Goal: Communication & Community: Answer question/provide support

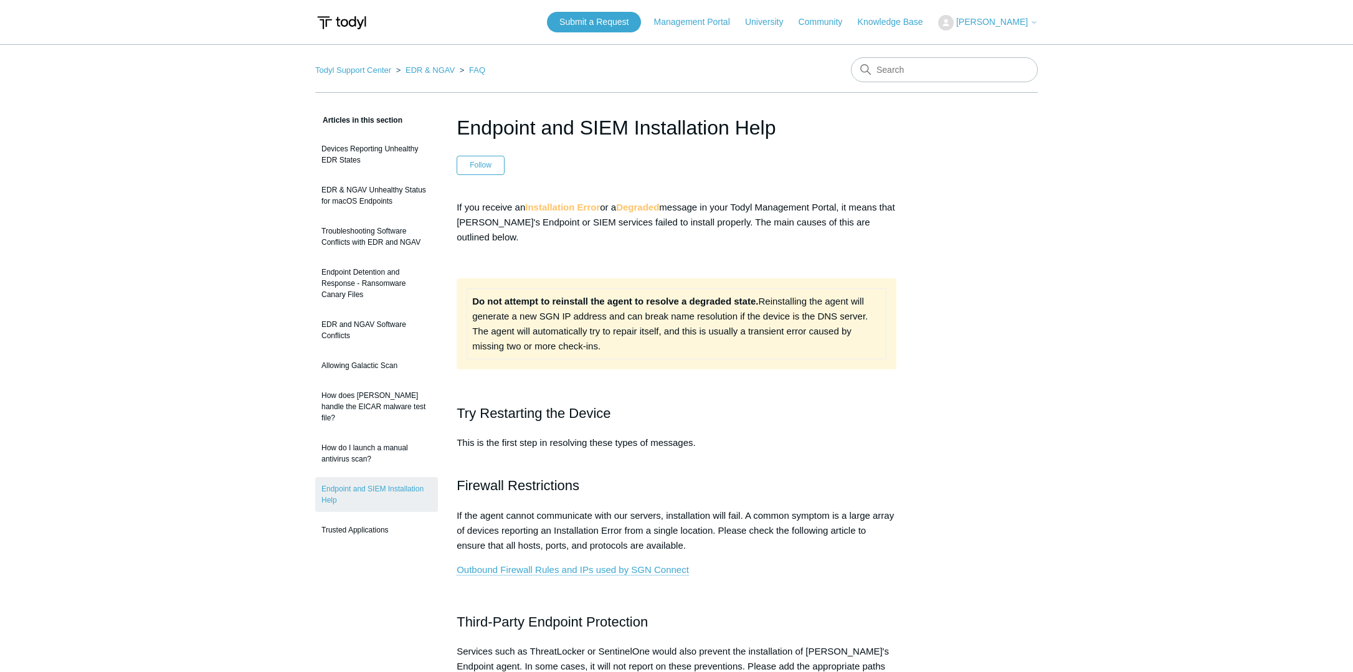
scroll to position [435, 0]
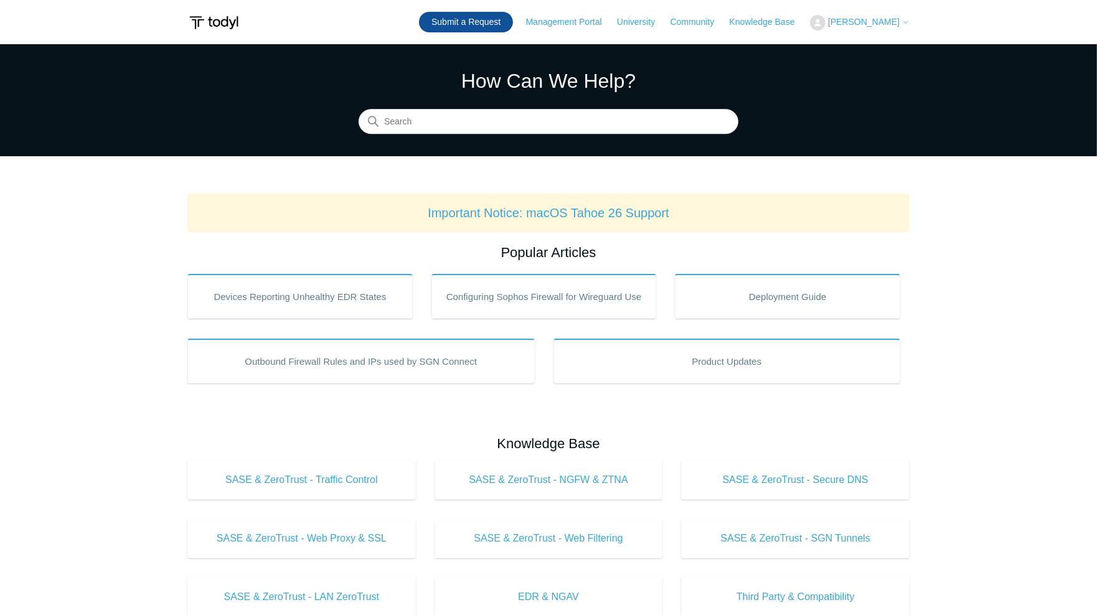
click at [481, 19] on link "Submit a Request" at bounding box center [466, 22] width 94 height 21
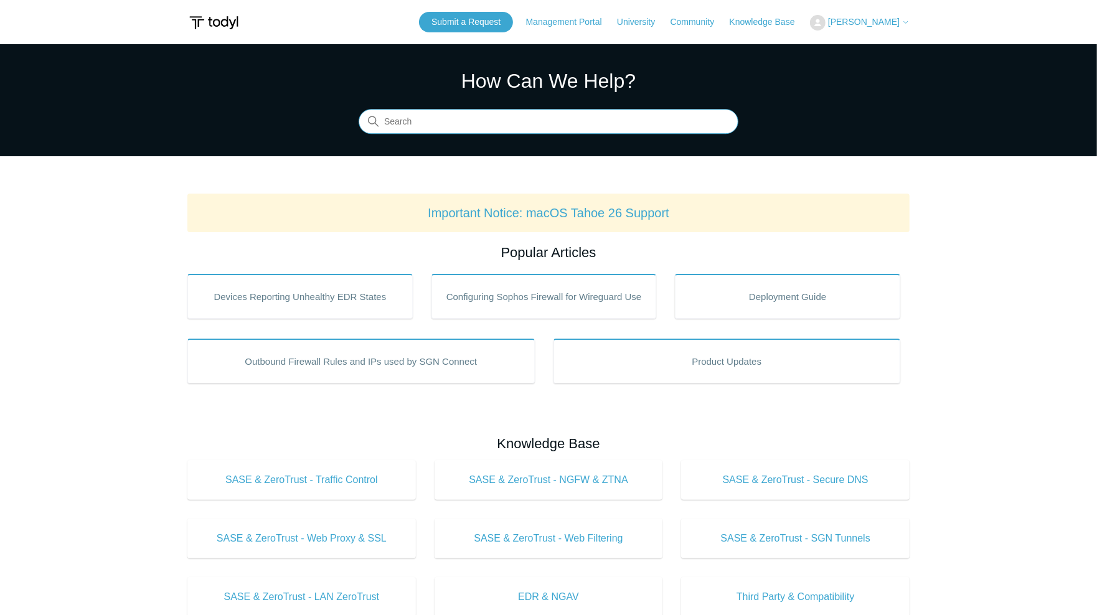
click at [438, 124] on input "Search" at bounding box center [549, 122] width 380 height 25
type input "bypass on specific networks"
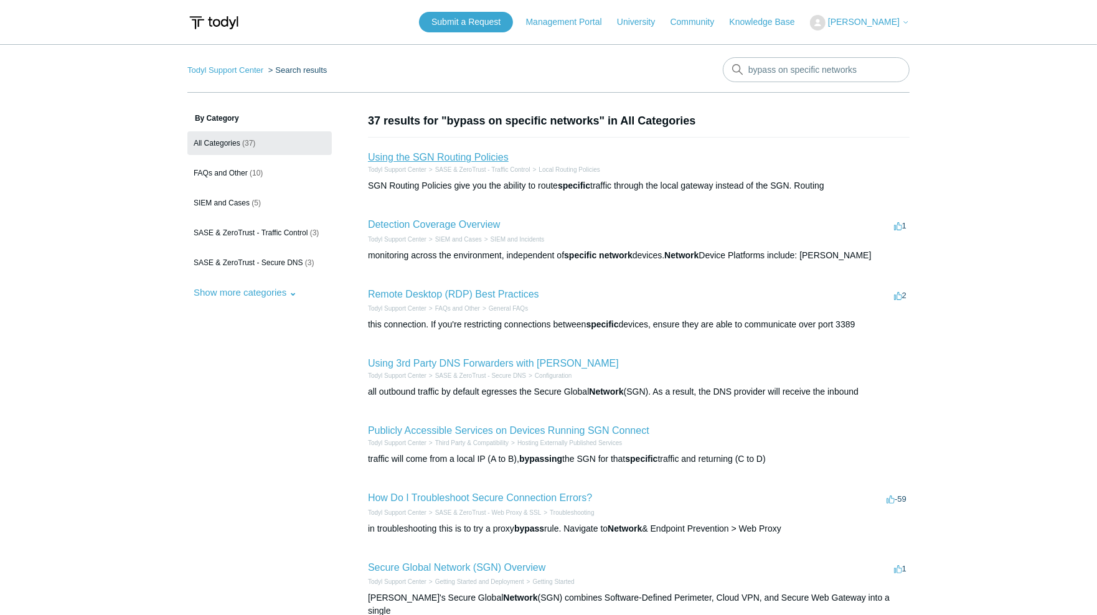
click at [495, 156] on link "Using the SGN Routing Policies" at bounding box center [438, 157] width 141 height 11
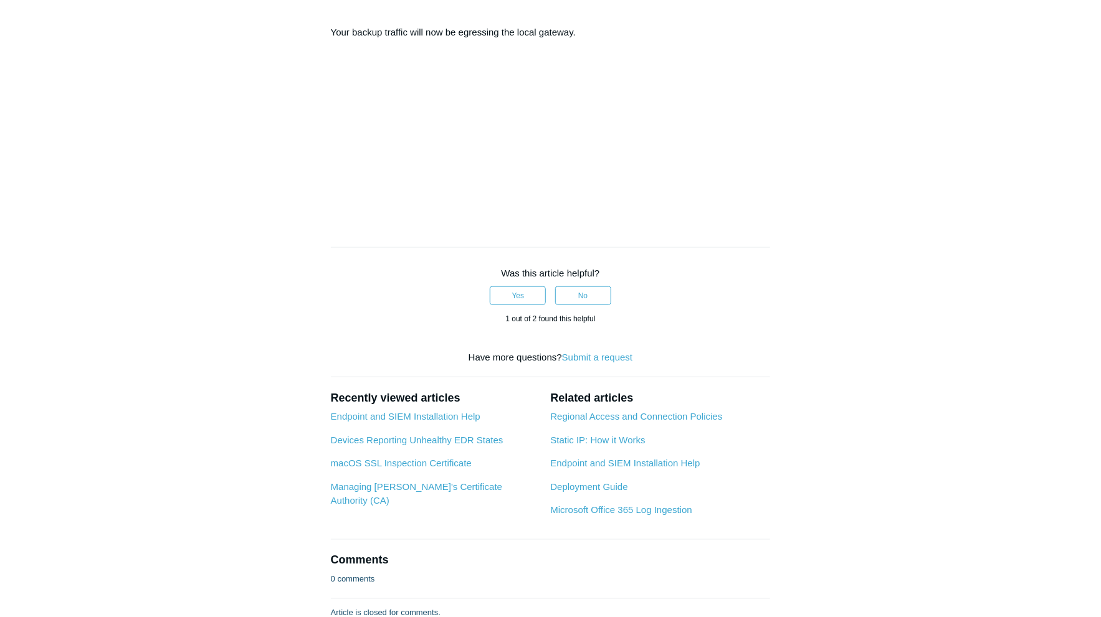
scroll to position [754, 0]
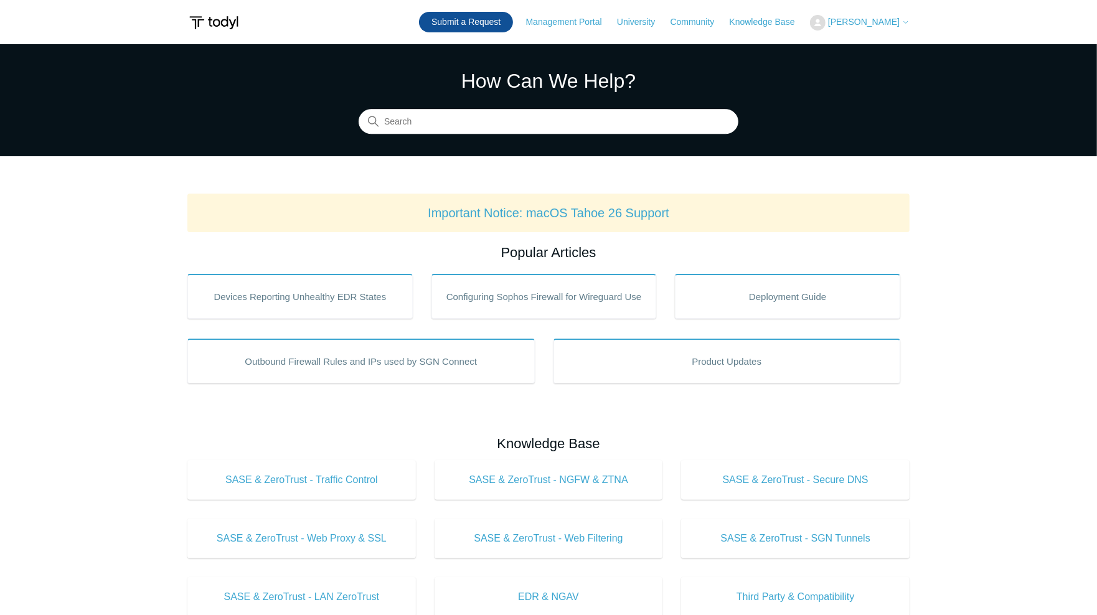
click at [494, 18] on link "Submit a Request" at bounding box center [466, 22] width 94 height 21
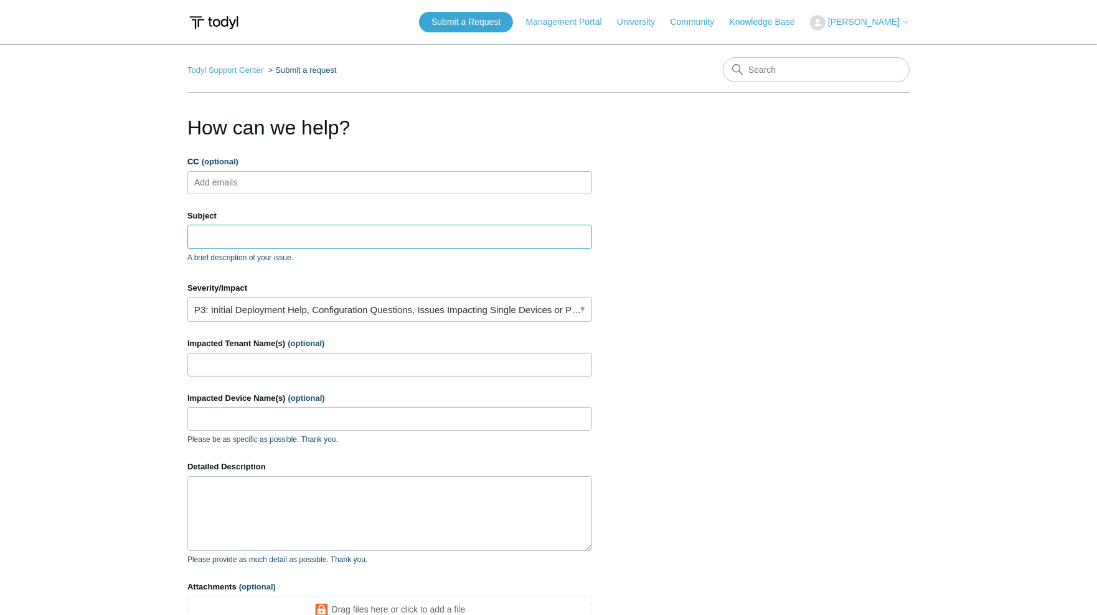
click at [272, 235] on input "Subject" at bounding box center [389, 237] width 405 height 24
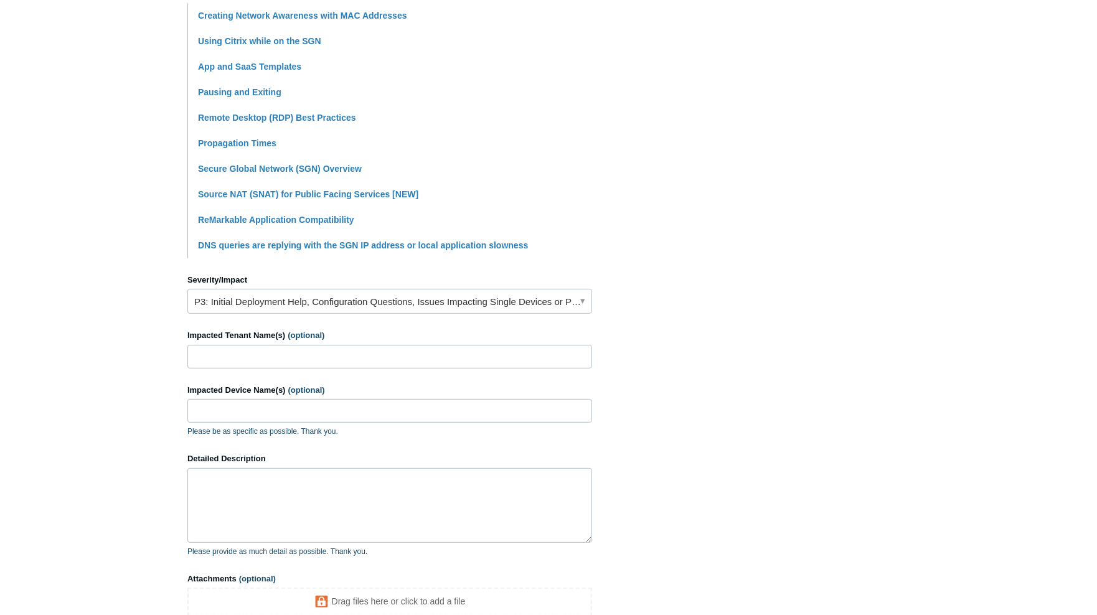
scroll to position [311, 0]
type input "Bypass SGN on specific LAN"
click at [302, 297] on link "P3: Initial Deployment Help, Configuration Questions, Issues Impacting Single D…" at bounding box center [389, 300] width 405 height 25
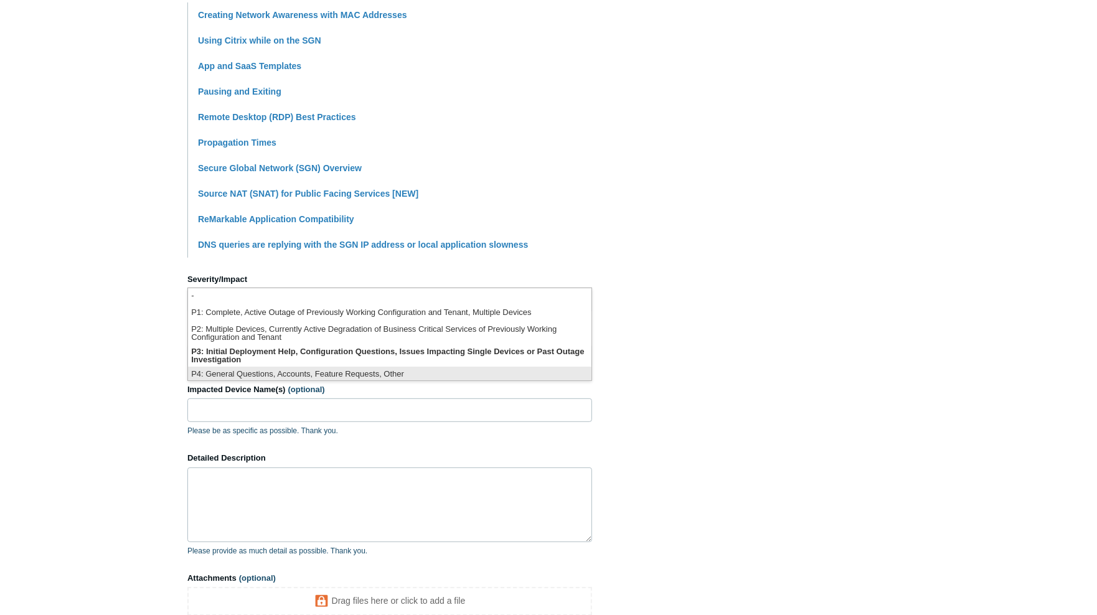
scroll to position [2, 0]
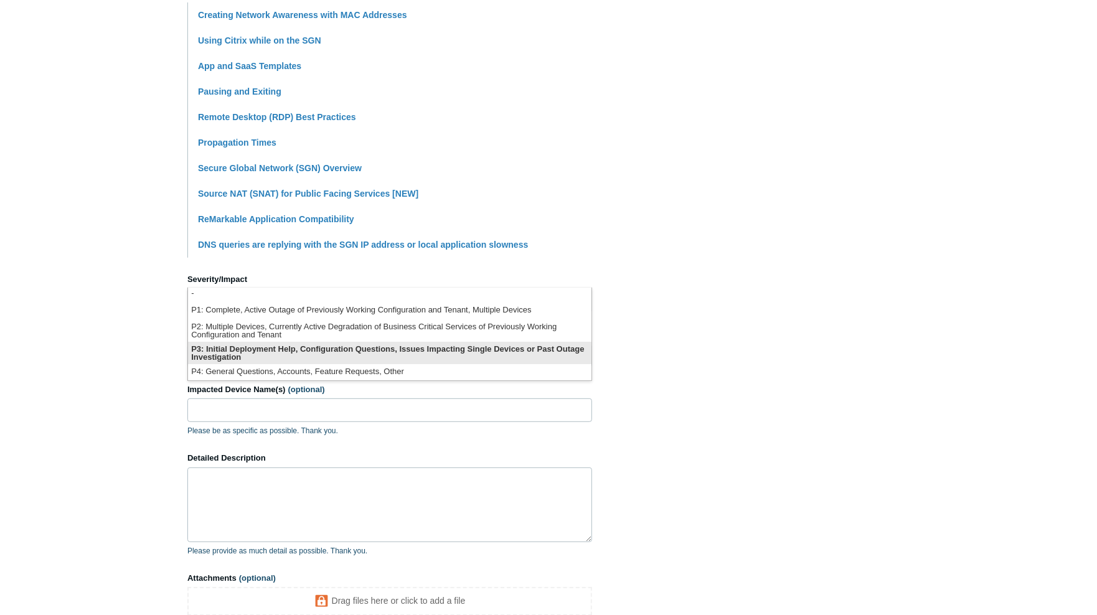
click at [325, 354] on li "P3: Initial Deployment Help, Configuration Questions, Issues Impacting Single D…" at bounding box center [390, 353] width 404 height 22
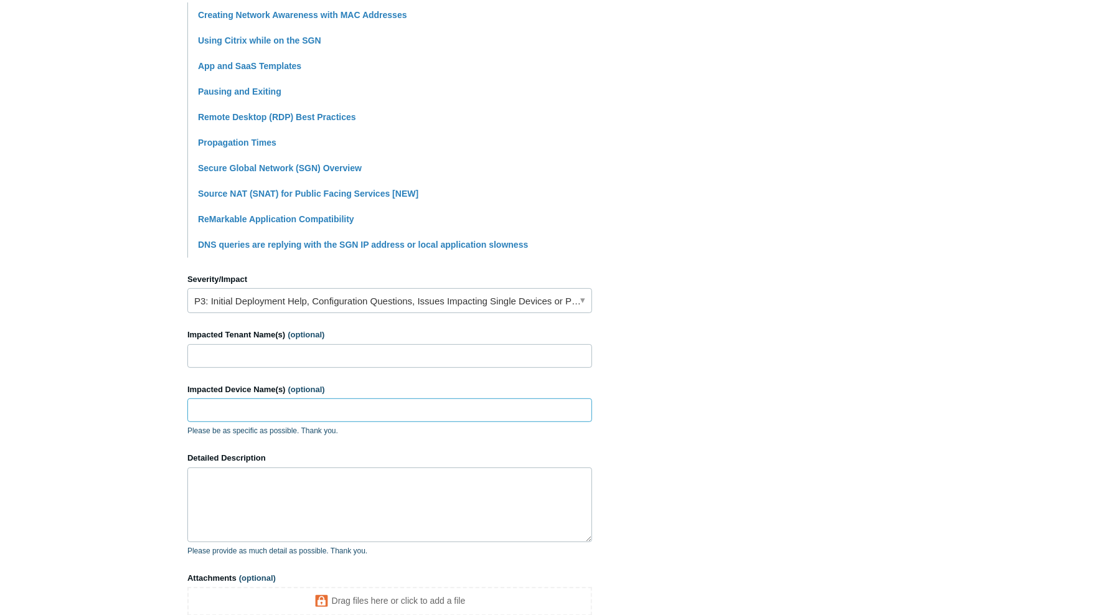
click at [237, 416] on input "Impacted Device Name(s) (optional)" at bounding box center [389, 411] width 405 height 24
paste input "PMG-KAREN1-2412"
type input "PMG-KAREN1-2412"
click at [252, 359] on input "Impacted Tenant Name(s) (optional)" at bounding box center [389, 356] width 405 height 24
drag, startPoint x: 246, startPoint y: 489, endPoint x: 252, endPoint y: 485, distance: 7.1
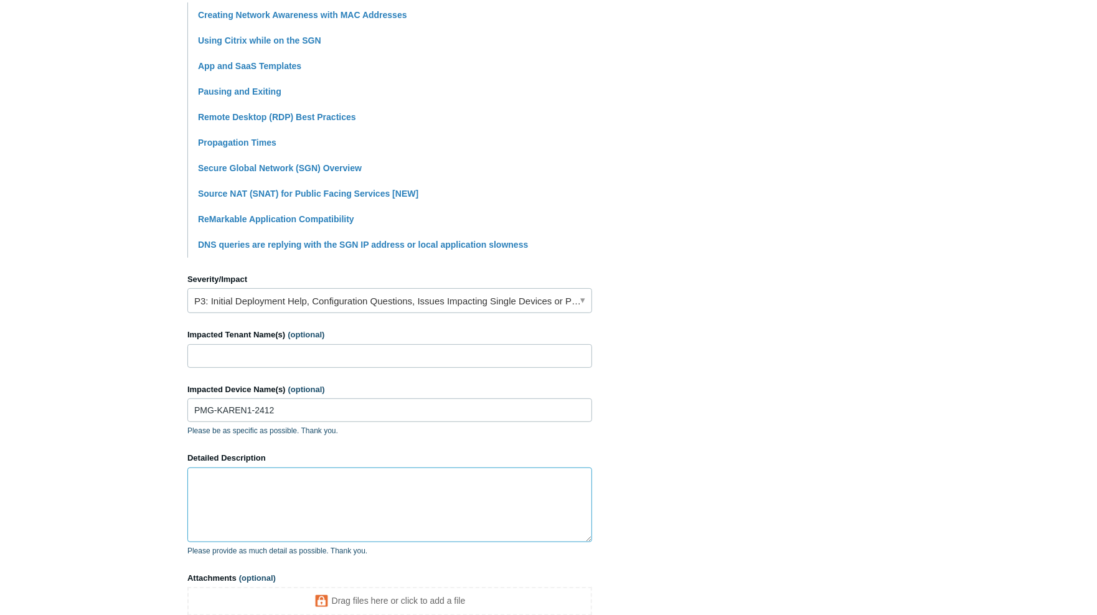
click at [246, 489] on textarea "Detailed Description" at bounding box center [389, 505] width 405 height 75
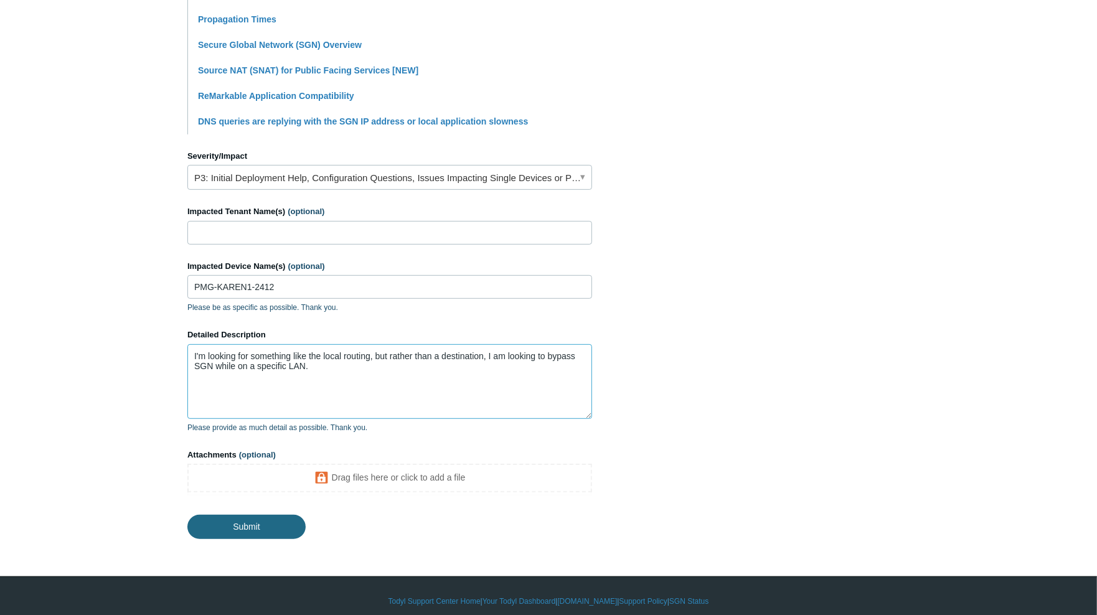
scroll to position [435, 0]
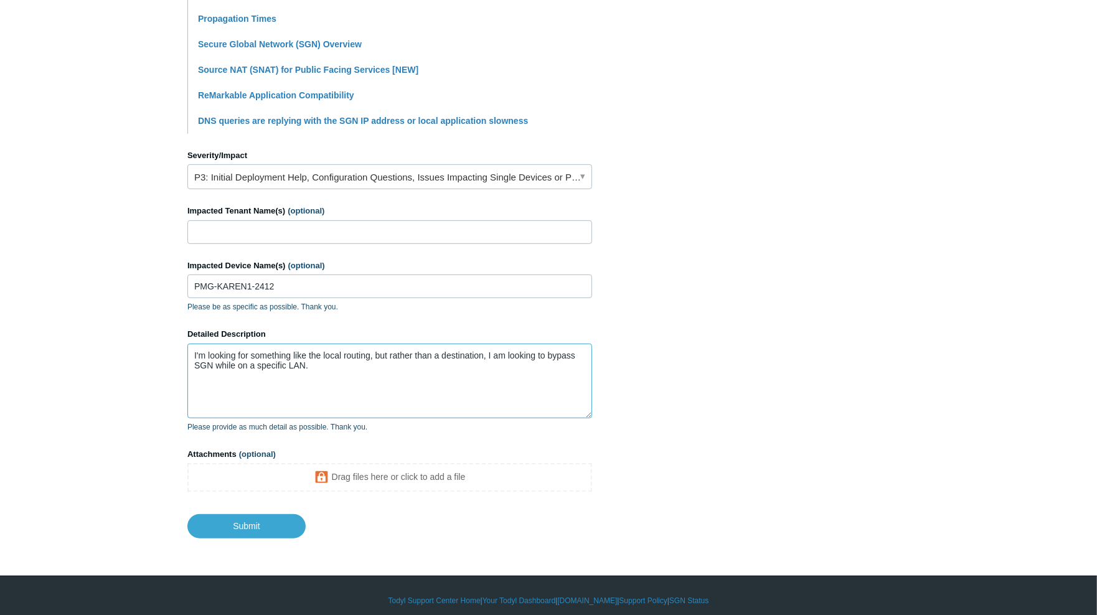
drag, startPoint x: 431, startPoint y: 352, endPoint x: 453, endPoint y: 349, distance: 22.6
click at [431, 352] on textarea "I'm looking for something like the local routing, but rather than a destination…" at bounding box center [389, 381] width 405 height 75
type textarea "I'm looking for something like the local routing, but rather than bypassing bas…"
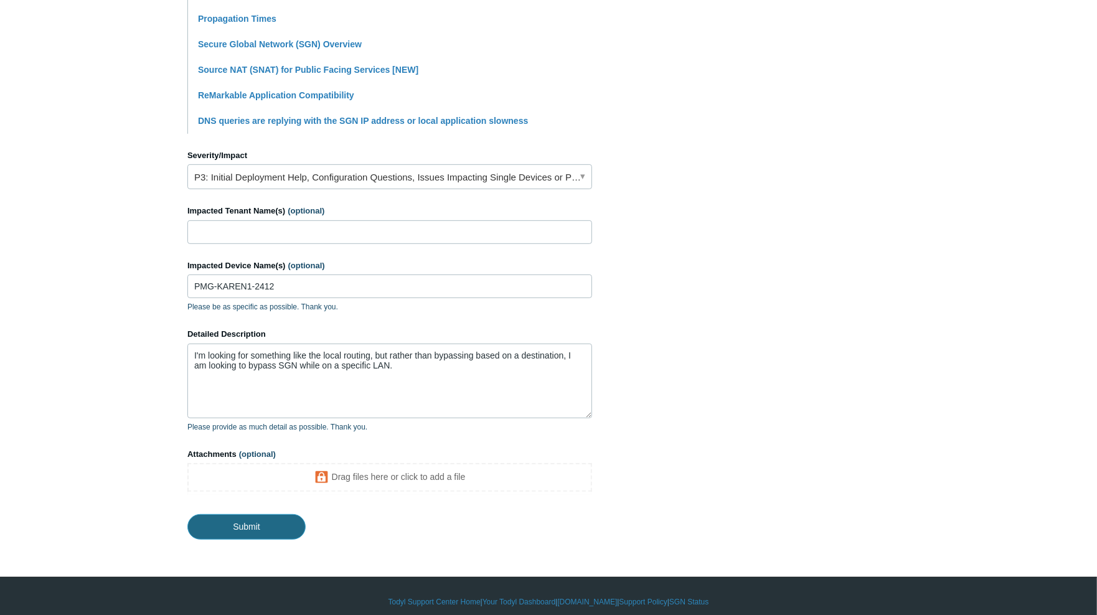
click at [252, 526] on input "Submit" at bounding box center [246, 526] width 118 height 25
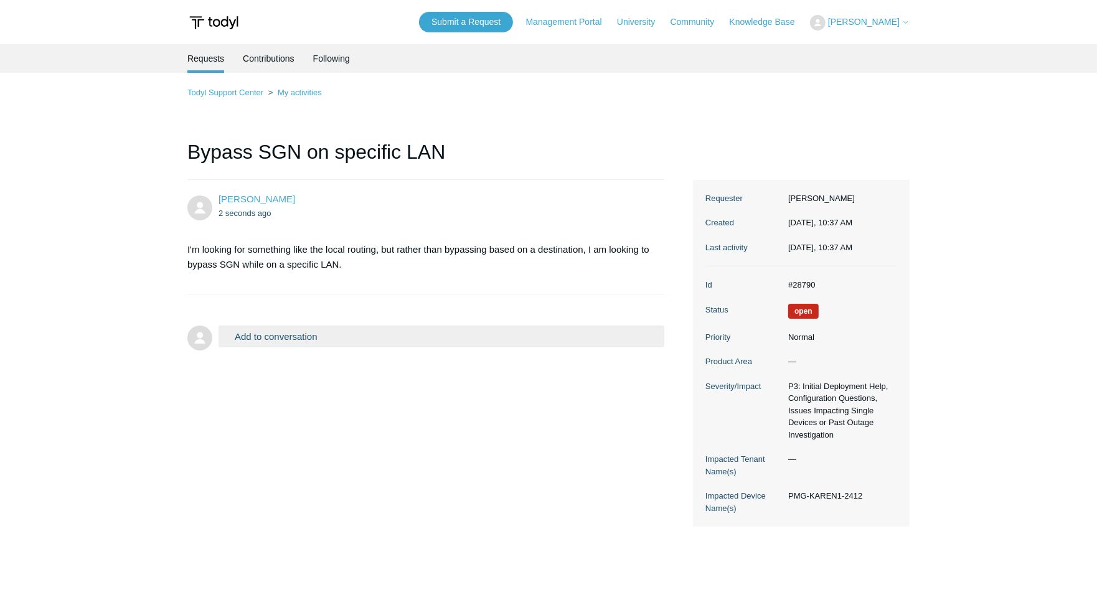
click at [887, 24] on span "[PERSON_NAME]" at bounding box center [864, 22] width 72 height 10
click at [879, 45] on link "My Support Requests" at bounding box center [871, 49] width 121 height 22
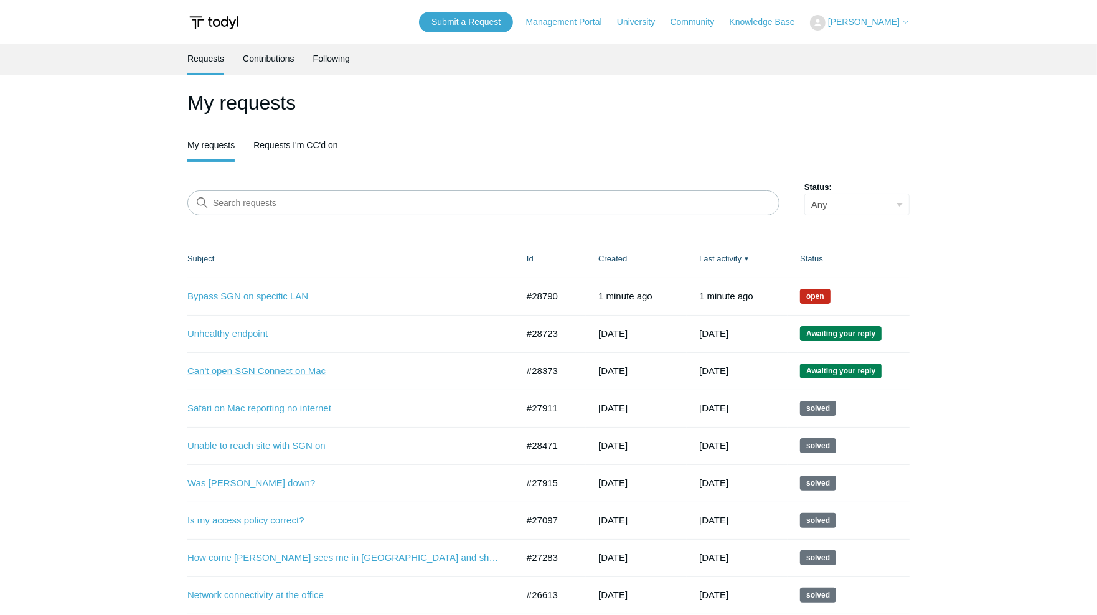
click at [223, 368] on link "Can't open SGN Connect on Mac" at bounding box center [342, 371] width 311 height 14
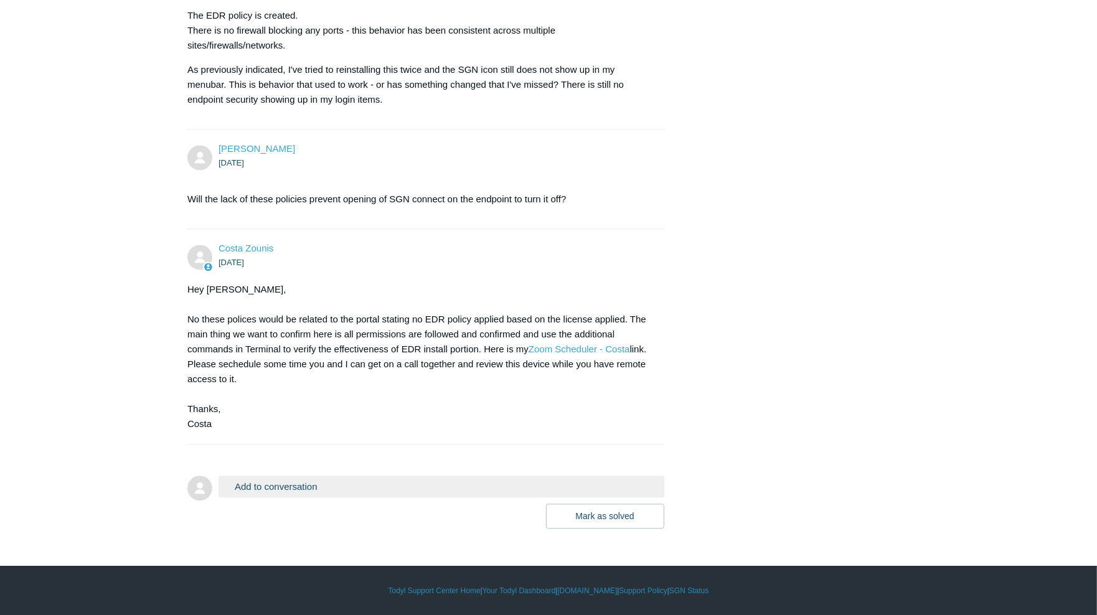
scroll to position [2088, 0]
click at [596, 350] on link "Zoom Scheduler - Costa" at bounding box center [580, 349] width 102 height 11
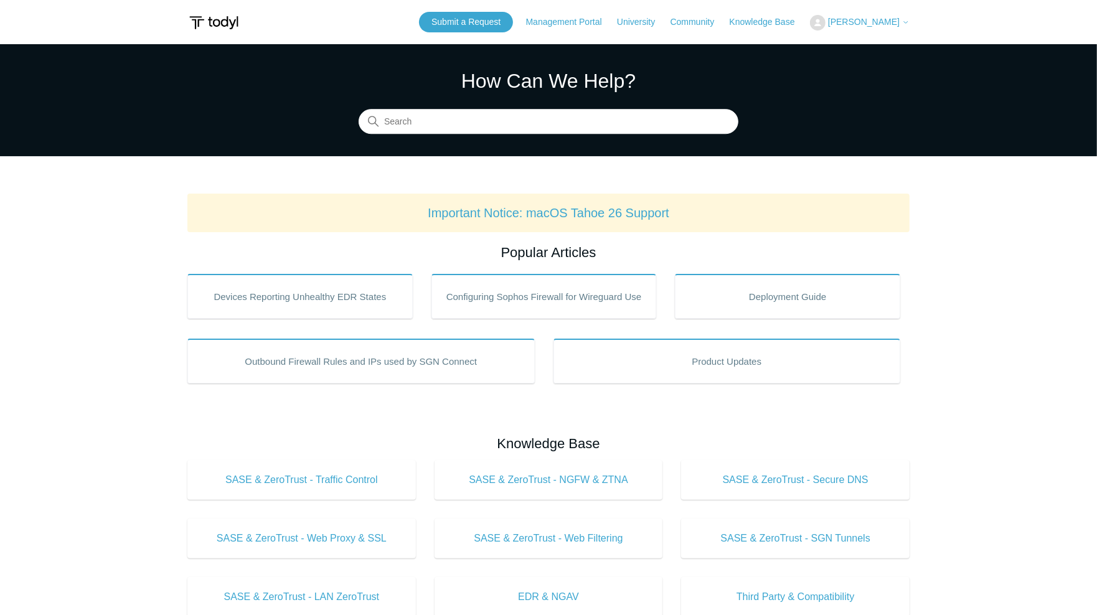
click at [867, 27] on button "[PERSON_NAME]" at bounding box center [860, 23] width 100 height 16
click at [863, 49] on link "My Support Requests" at bounding box center [871, 49] width 121 height 22
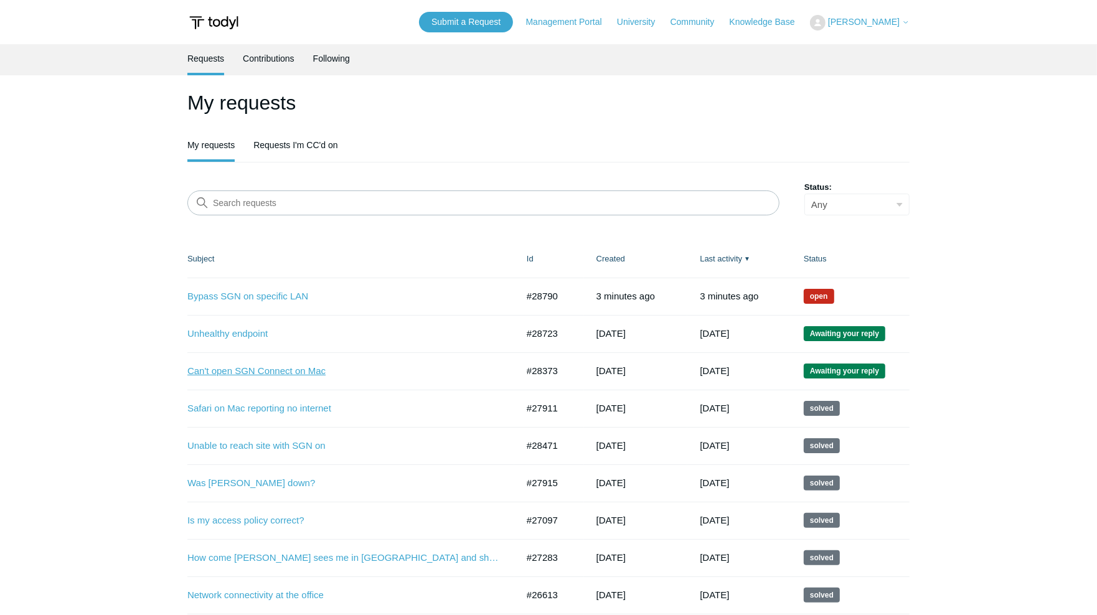
click at [269, 369] on link "Can't open SGN Connect on Mac" at bounding box center [342, 371] width 311 height 14
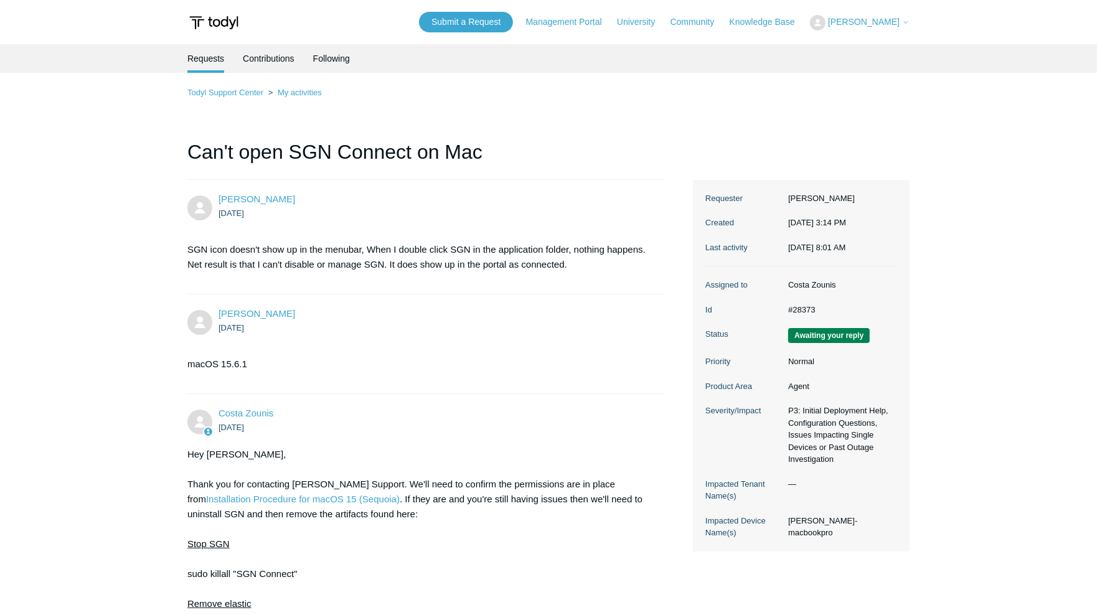
click at [807, 316] on dd "#28373" at bounding box center [839, 310] width 115 height 12
copy dd "28373"
click at [300, 93] on link "My activities" at bounding box center [300, 92] width 44 height 9
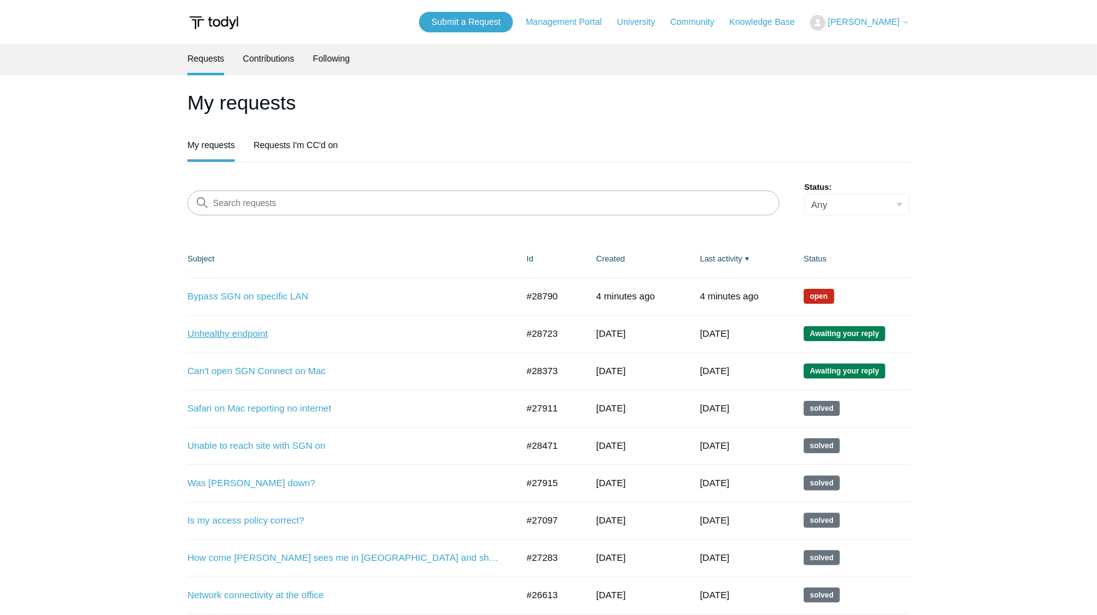
click at [204, 333] on link "Unhealthy endpoint" at bounding box center [342, 334] width 311 height 14
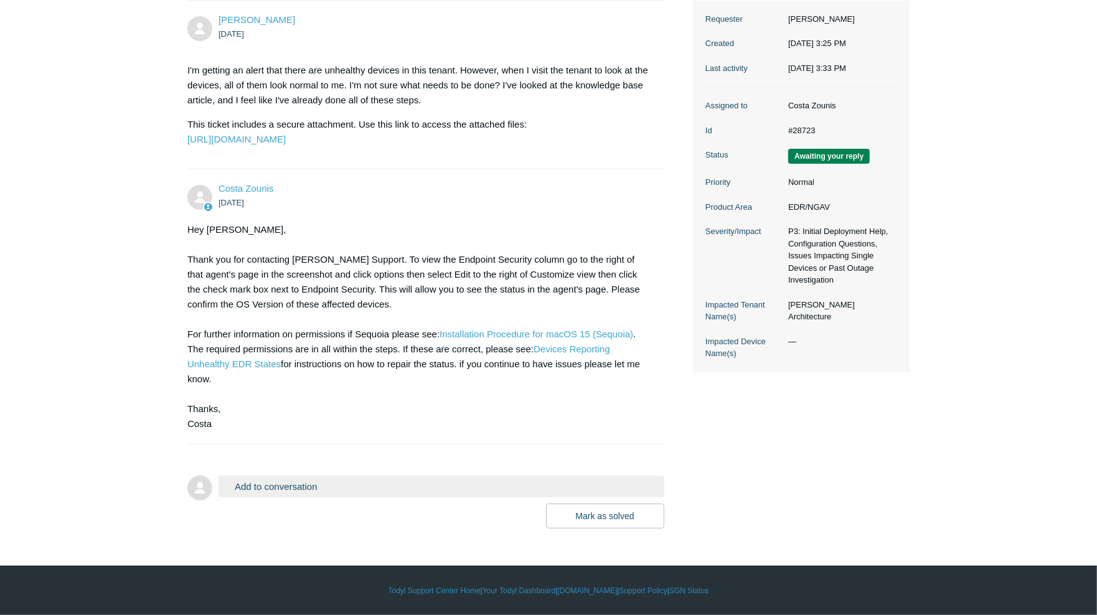
scroll to position [187, 0]
click at [302, 498] on button "Add to conversation" at bounding box center [442, 487] width 446 height 22
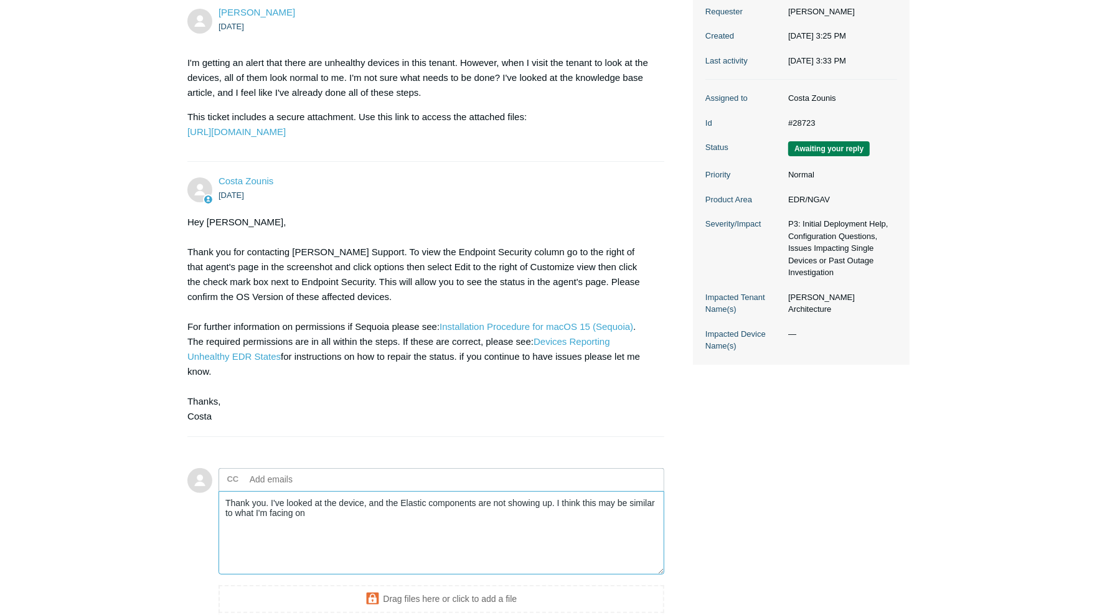
paste textarea "28373"
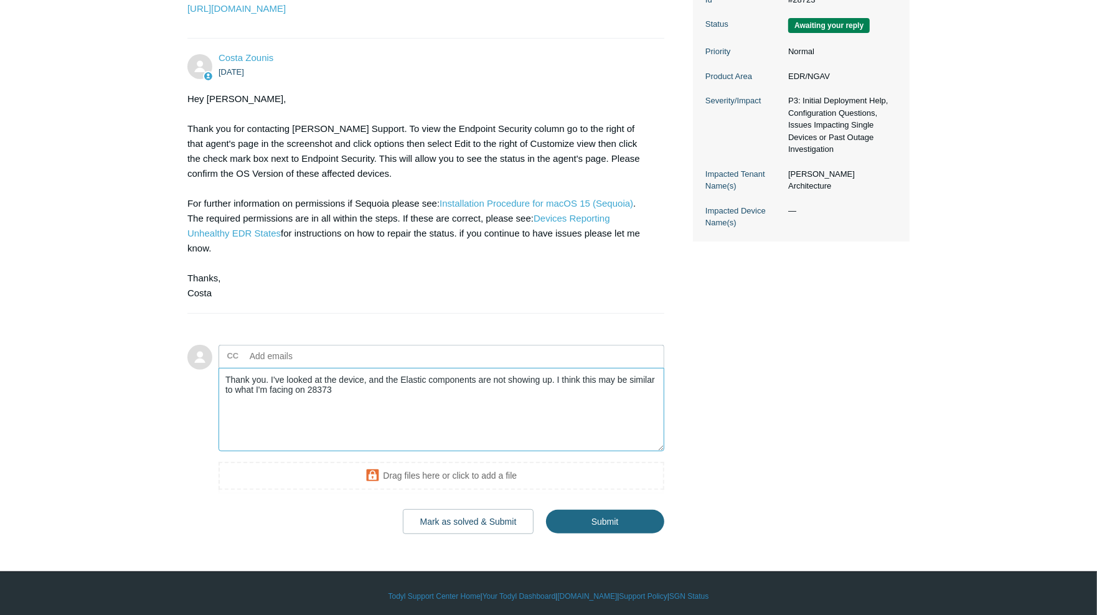
scroll to position [311, 0]
type textarea "Thank you. I've looked at the device, and the Elastic components are not showin…"
click at [594, 534] on input "Submit" at bounding box center [605, 522] width 118 height 25
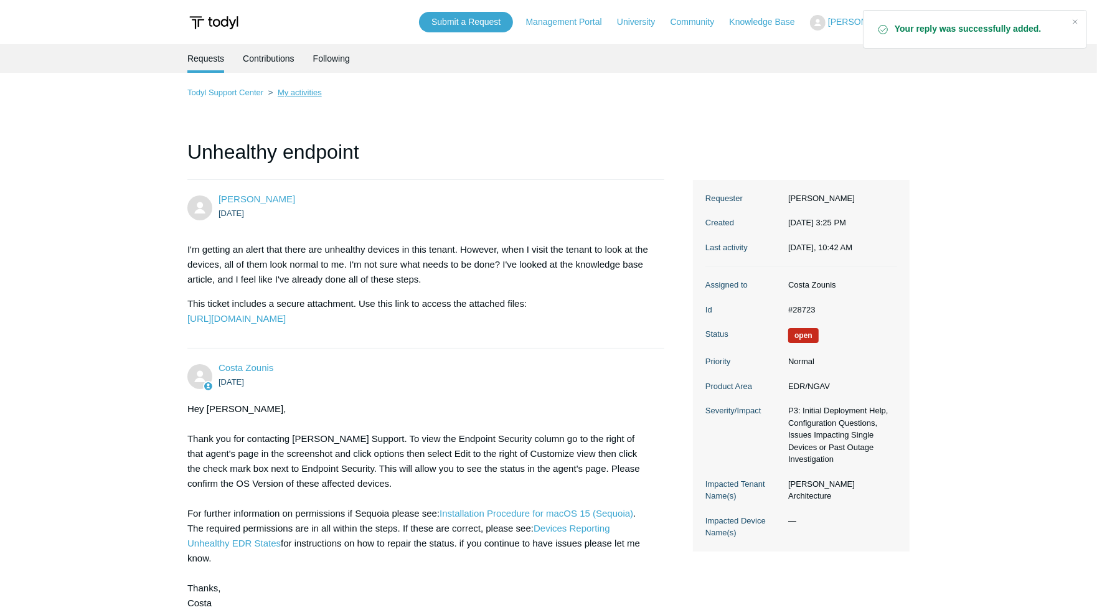
click at [292, 93] on link "My activities" at bounding box center [300, 92] width 44 height 9
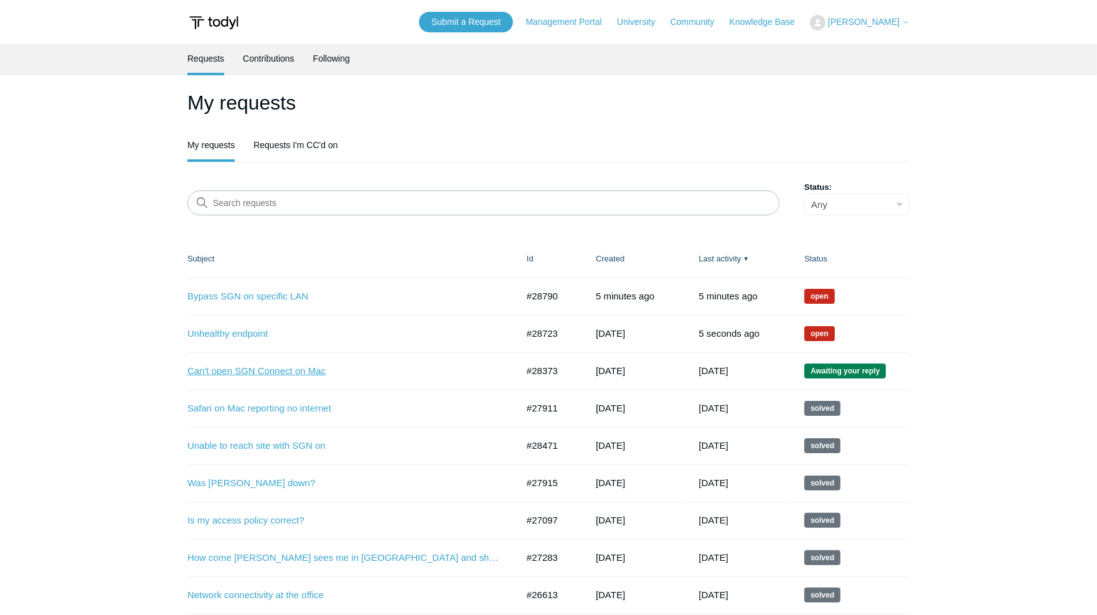
click at [281, 372] on link "Can't open SGN Connect on Mac" at bounding box center [342, 371] width 311 height 14
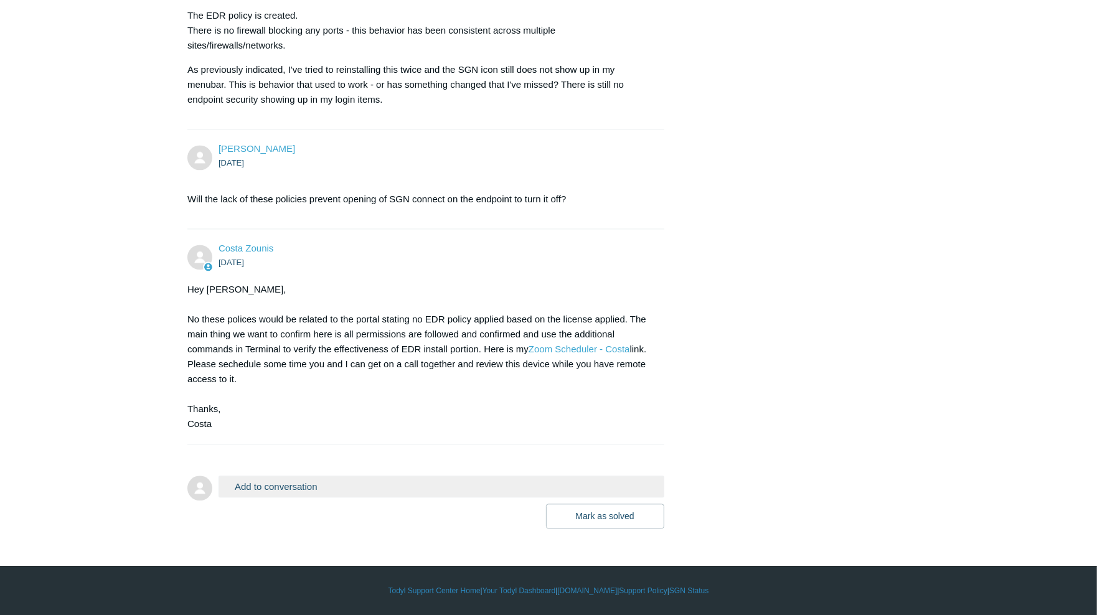
scroll to position [2088, 0]
click at [269, 489] on button "Add to conversation" at bounding box center [442, 487] width 446 height 22
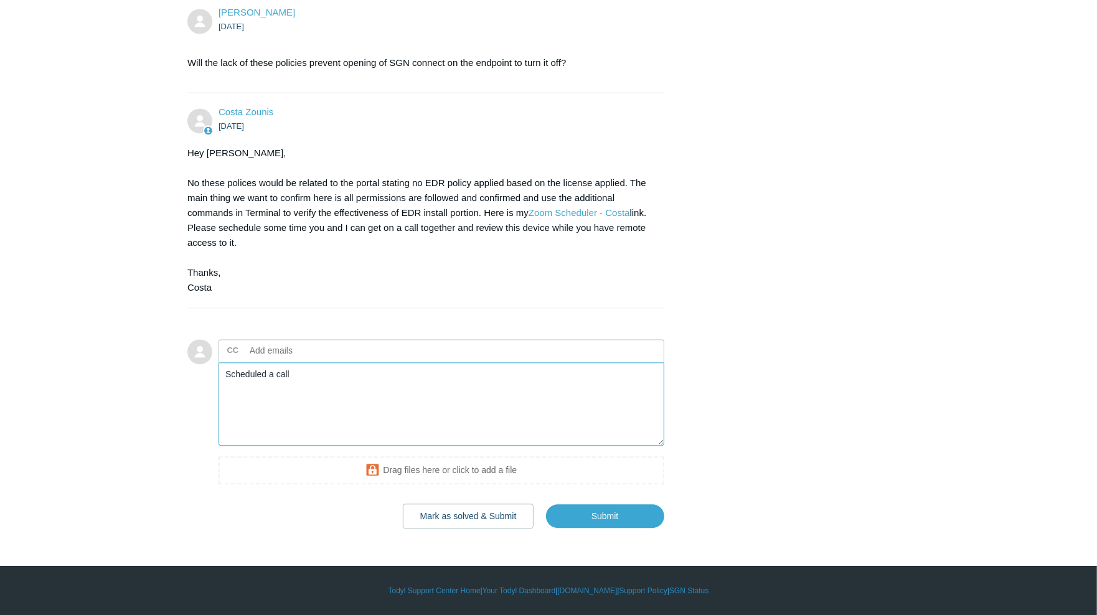
scroll to position [2212, 0]
type textarea "Scheduled a call for [DATE]."
click at [609, 524] on input "Submit" at bounding box center [605, 516] width 118 height 25
